Goal: Information Seeking & Learning: Learn about a topic

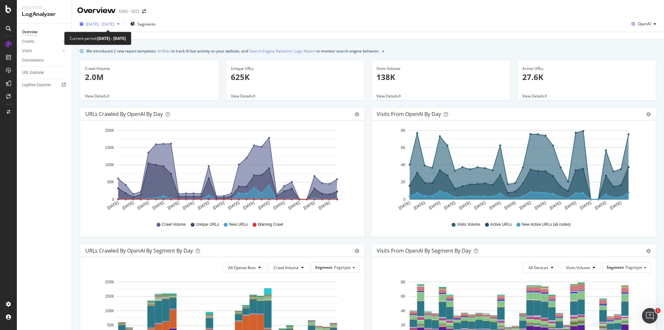
click at [122, 24] on div "button" at bounding box center [118, 24] width 8 height 4
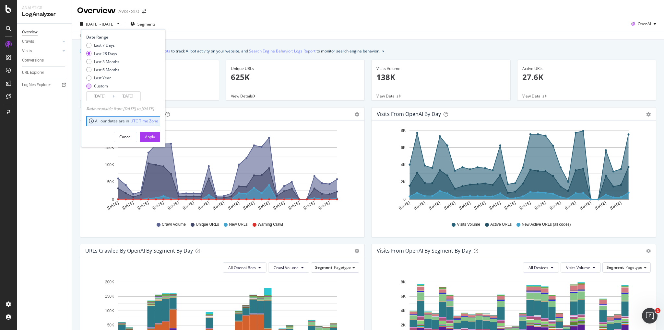
click at [89, 86] on div "Custom" at bounding box center [88, 86] width 5 height 5
click at [108, 96] on input "[DATE]" at bounding box center [100, 96] width 26 height 9
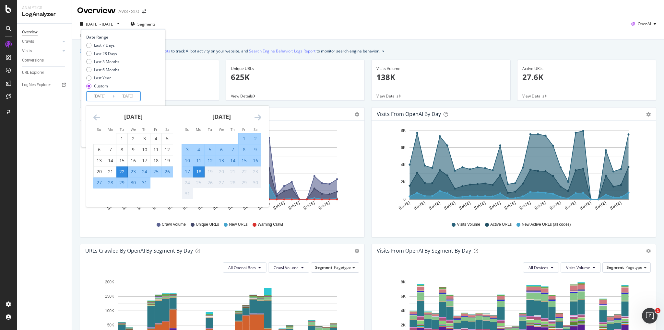
click at [98, 118] on icon "Move backward to switch to the previous month." at bounding box center [96, 117] width 7 height 8
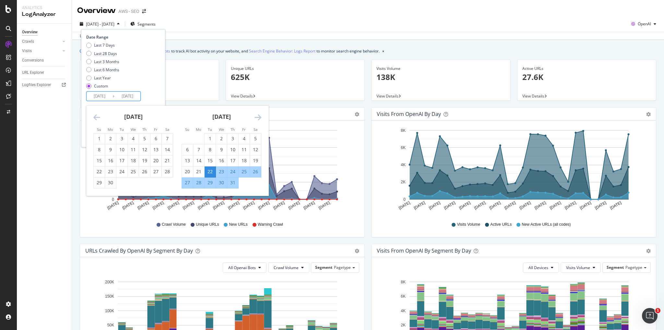
click at [98, 118] on icon "Move backward to switch to the previous month." at bounding box center [96, 117] width 7 height 8
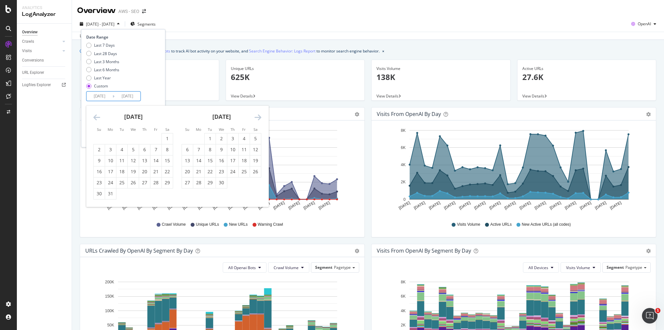
click at [98, 118] on icon "Move backward to switch to the previous month." at bounding box center [96, 117] width 7 height 8
click at [97, 119] on icon "Move backward to switch to the previous month." at bounding box center [96, 117] width 7 height 8
click at [134, 140] on div "1" at bounding box center [133, 138] width 11 height 6
type input "[DATE]"
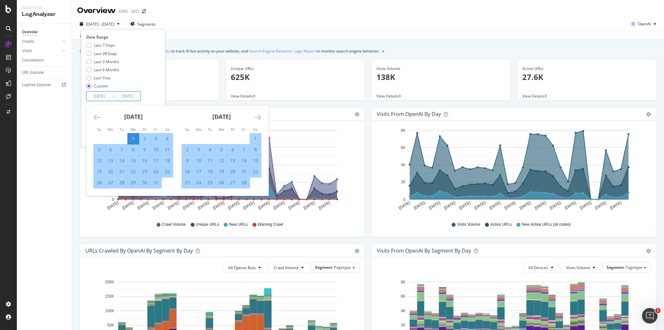
click at [258, 117] on icon "Move forward to switch to the next month." at bounding box center [257, 117] width 7 height 8
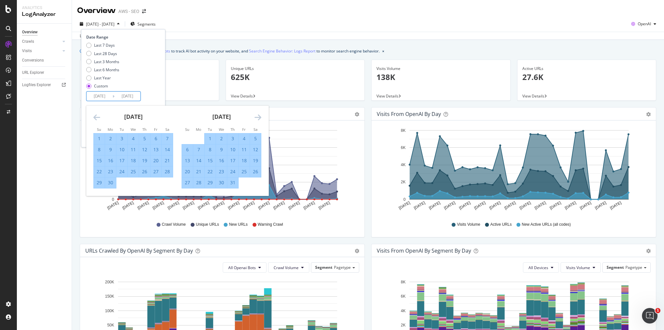
click at [258, 117] on icon "Move forward to switch to the next month." at bounding box center [257, 117] width 7 height 8
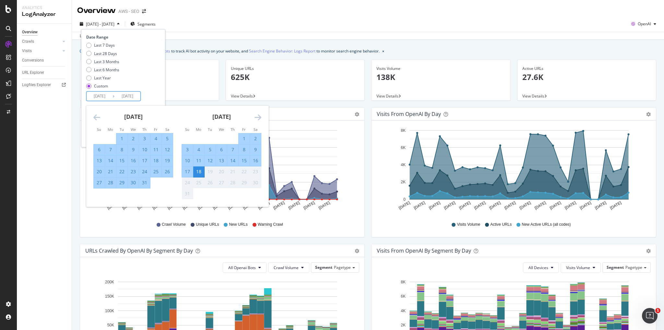
click at [200, 172] on div "18" at bounding box center [198, 171] width 11 height 6
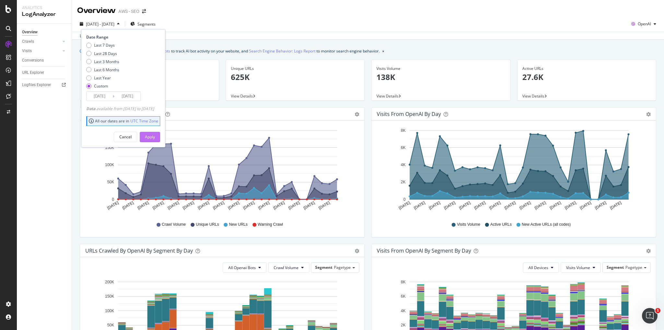
click at [155, 135] on div "Apply" at bounding box center [150, 137] width 10 height 6
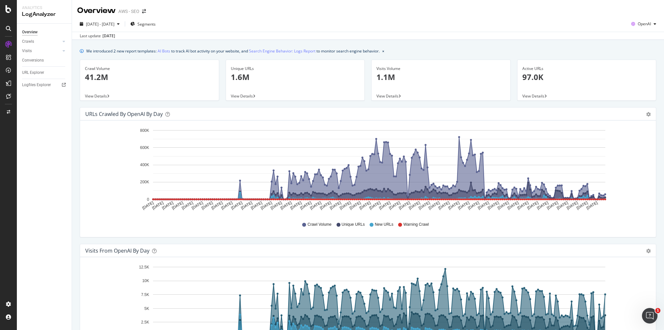
click at [654, 9] on div "Overview AWS - SEO" at bounding box center [368, 8] width 592 height 16
click at [38, 41] on link "Crawls" at bounding box center [41, 41] width 39 height 7
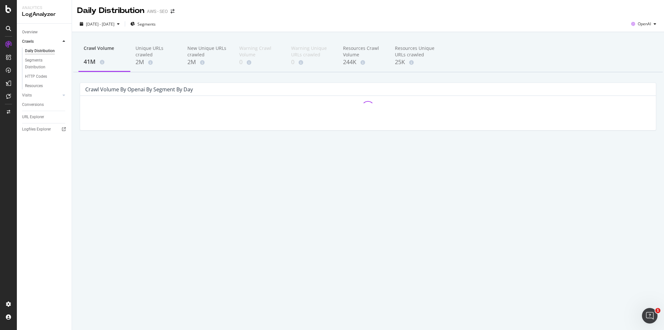
click at [9, 10] on icon at bounding box center [9, 9] width 6 height 8
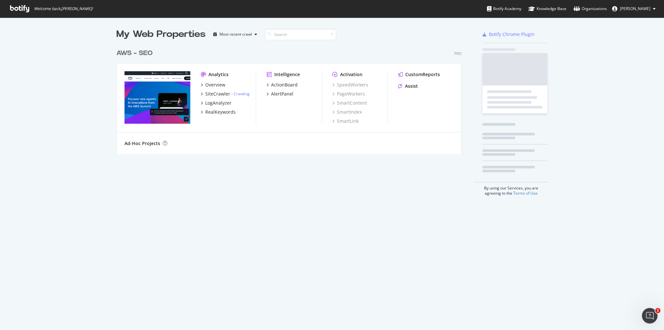
scroll to position [330, 664]
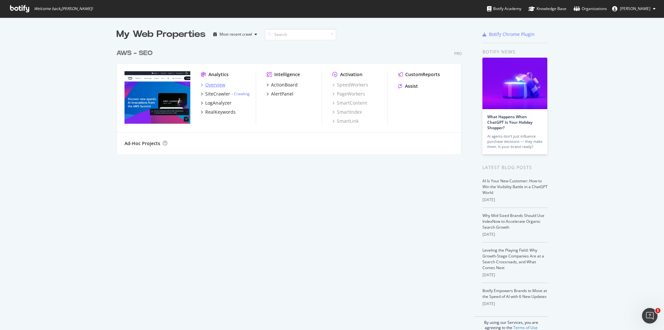
click at [214, 83] on div "Overview" at bounding box center [215, 85] width 20 height 6
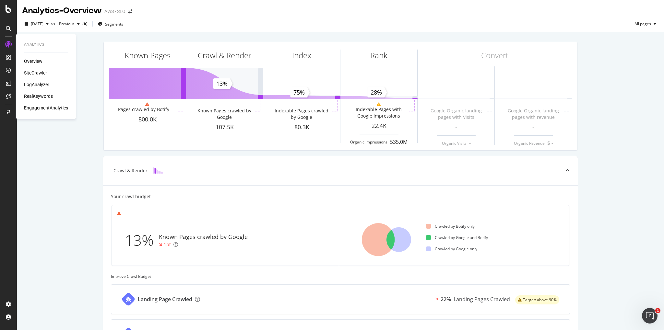
click at [40, 71] on div "SiteCrawler" at bounding box center [35, 73] width 23 height 6
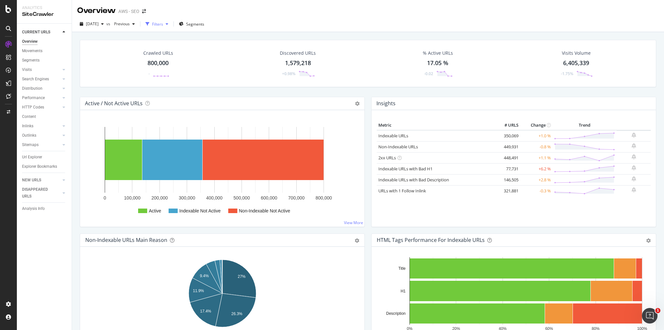
click at [171, 25] on div "button" at bounding box center [167, 24] width 8 height 4
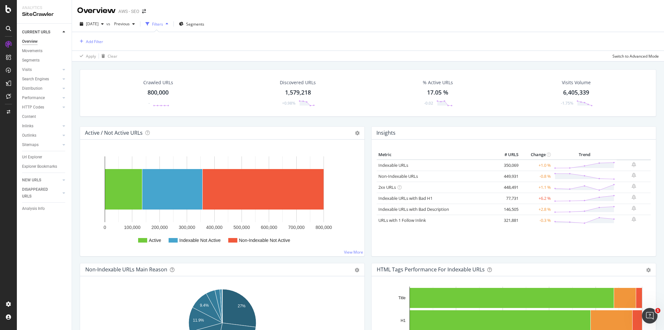
click at [168, 24] on icon "button" at bounding box center [167, 24] width 3 height 4
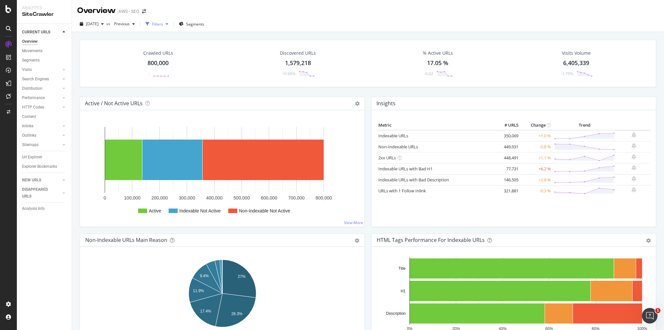
click at [168, 24] on icon "button" at bounding box center [167, 24] width 3 height 4
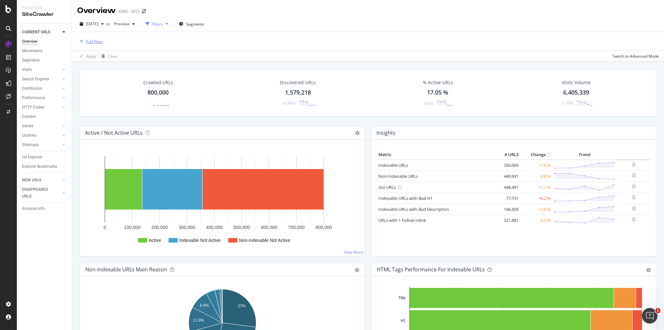
click at [98, 40] on div "Add Filter" at bounding box center [94, 42] width 17 height 6
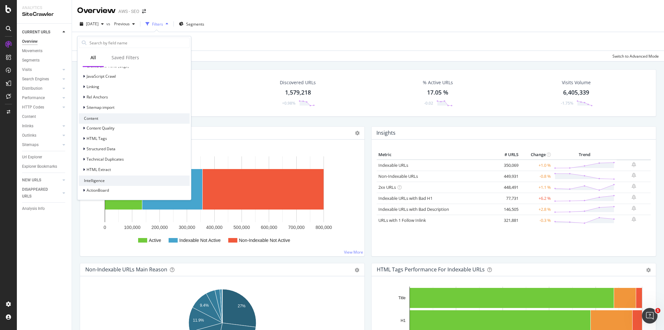
scroll to position [193, 0]
click at [278, 23] on div "[DATE] vs Previous Filters Segments" at bounding box center [368, 25] width 592 height 13
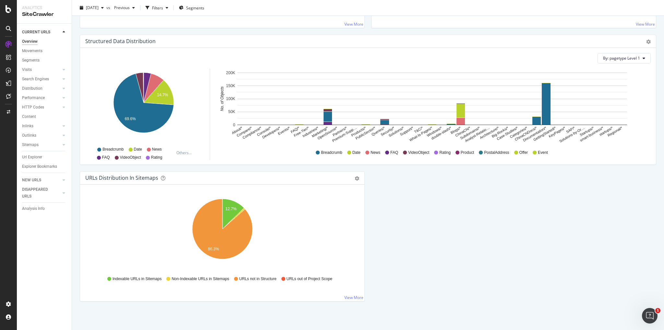
scroll to position [610, 0]
click at [37, 62] on div "Segments" at bounding box center [30, 60] width 17 height 7
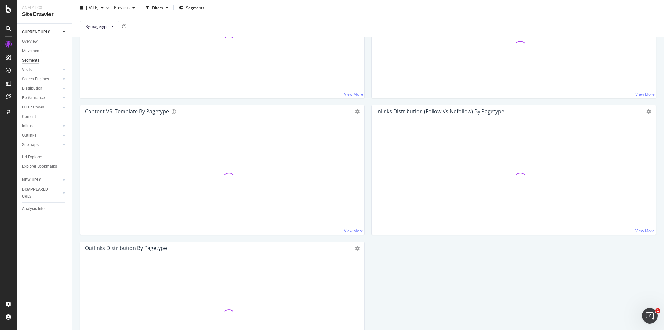
scroll to position [631, 0]
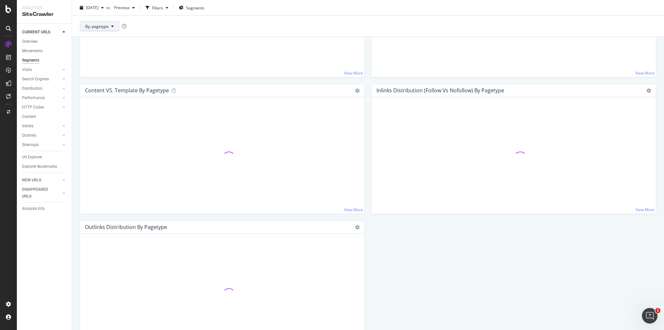
click at [111, 26] on icon at bounding box center [112, 26] width 3 height 4
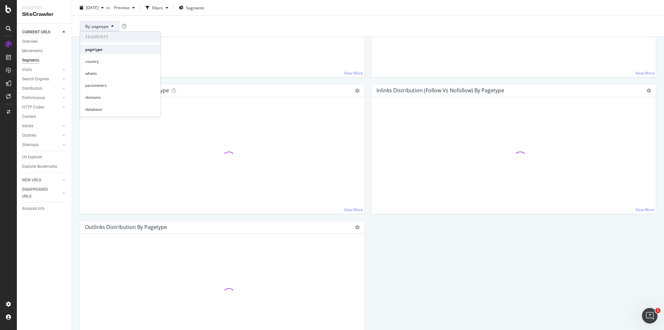
click at [98, 50] on span "pagetype" at bounding box center [120, 50] width 70 height 6
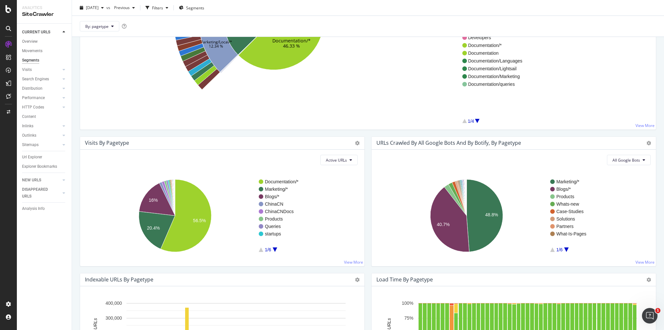
scroll to position [0, 0]
